Goal: Find specific page/section: Find specific page/section

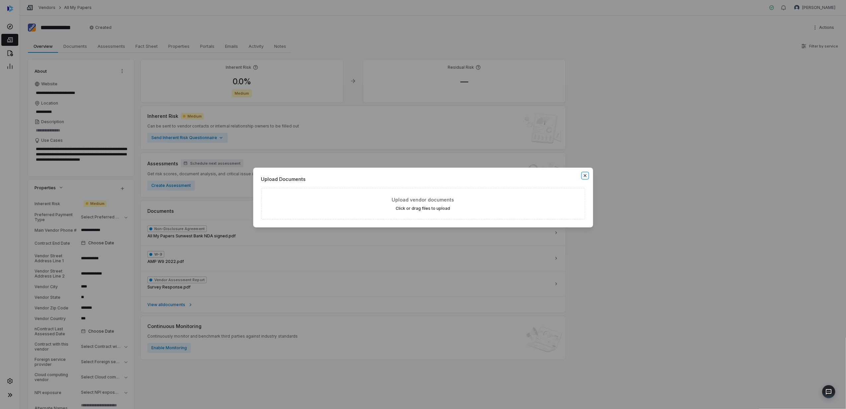
click at [585, 174] on icon "button" at bounding box center [584, 175] width 3 height 3
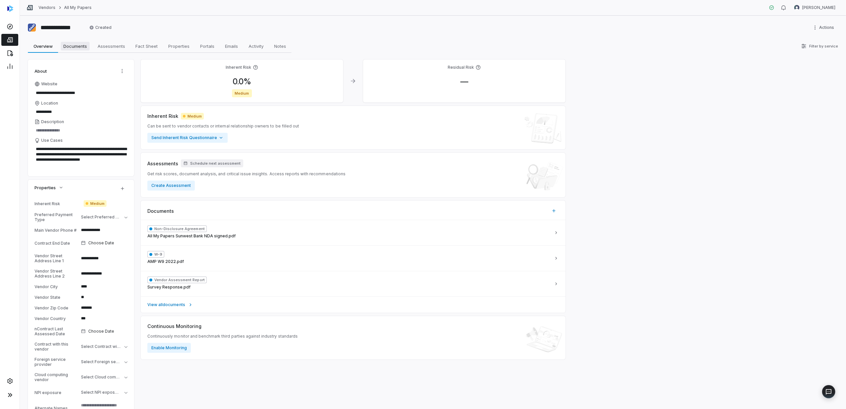
click at [77, 48] on span "Documents" at bounding box center [75, 46] width 29 height 9
type textarea "*"
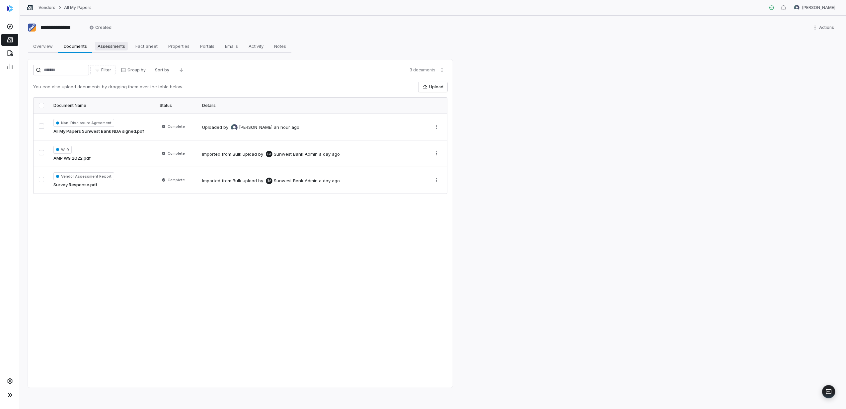
click at [115, 42] on span "Assessments" at bounding box center [111, 46] width 33 height 9
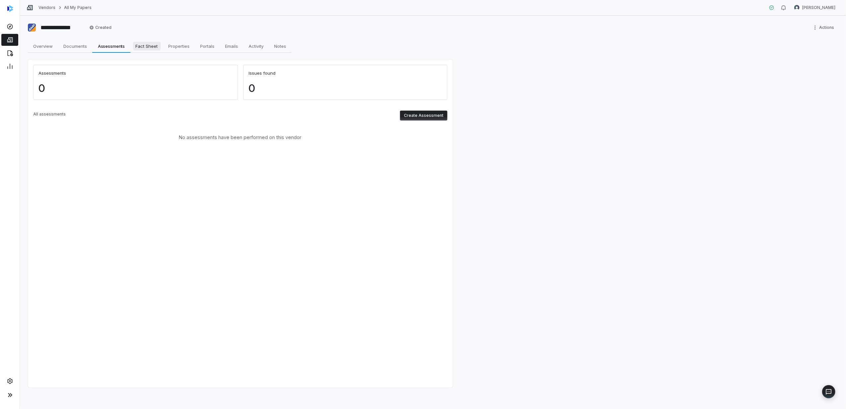
click at [145, 44] on span "Fact Sheet" at bounding box center [147, 46] width 28 height 9
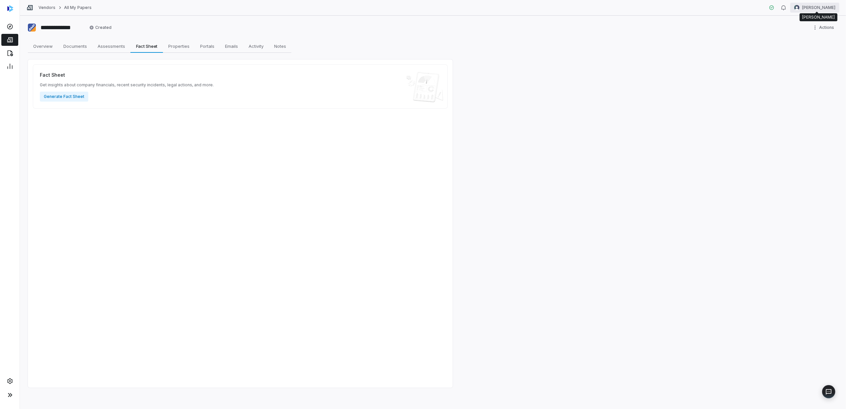
click at [816, 6] on html "**********" at bounding box center [423, 204] width 846 height 409
click at [814, 34] on div "Organization" at bounding box center [810, 34] width 51 height 11
